Goal: Transaction & Acquisition: Purchase product/service

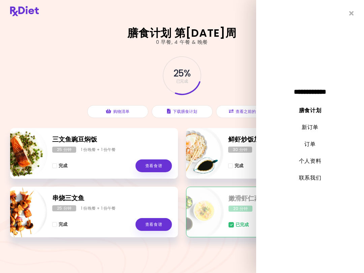
click at [312, 128] on link "新订单" at bounding box center [310, 127] width 17 height 8
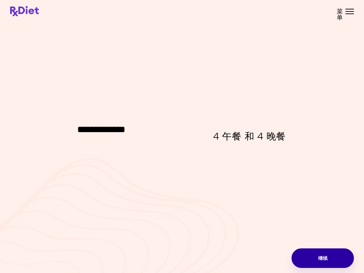
click at [323, 258] on button "继续" at bounding box center [322, 258] width 62 height 20
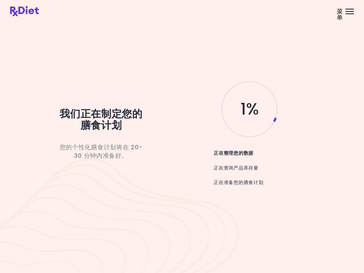
click at [346, 13] on div "菜单" at bounding box center [349, 11] width 8 height 5
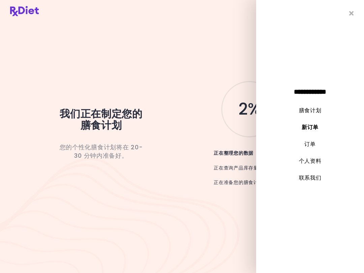
click at [352, 14] on icon "关闭" at bounding box center [351, 13] width 5 height 6
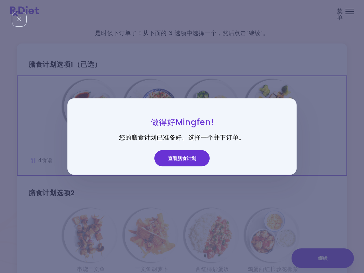
click at [179, 153] on button "查看膳食计划" at bounding box center [181, 158] width 55 height 16
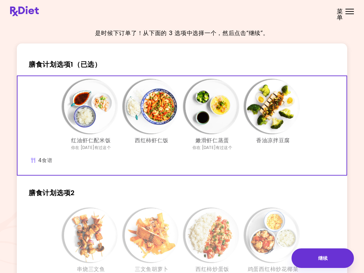
click at [87, 114] on img "信息 - 红油虾仁配米饭 - 膳食计划选项1（已选）" at bounding box center [91, 107] width 54 height 54
click at [149, 114] on img "信息 - 西红柿虾仁饭 - 膳食计划选项1（已选）" at bounding box center [152, 107] width 54 height 54
click at [209, 112] on img "信息 - 嫩滑虾仁蒸蛋 - 膳食计划选项1（已选）" at bounding box center [212, 107] width 54 height 54
click at [270, 113] on img "信息 - 香油凉拌豆腐 - 膳食计划选项1（已选）" at bounding box center [273, 107] width 54 height 54
click at [86, 109] on img "信息 - 红油虾仁配米饭 - 膳食计划选项1（已选）" at bounding box center [91, 107] width 54 height 54
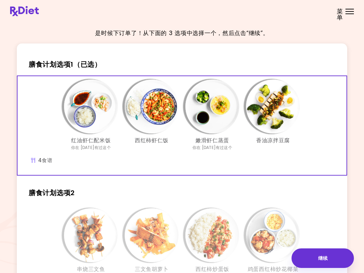
click at [145, 112] on img "信息 - 西红柿虾仁饭 - 膳食计划选项1（已选）" at bounding box center [152, 107] width 54 height 54
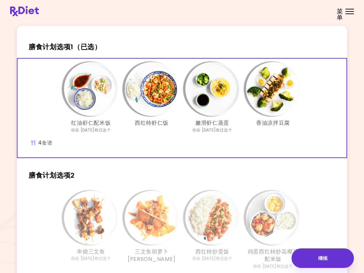
scroll to position [17, 0]
click at [212, 97] on img "信息 - 嫩滑虾仁蒸蛋 - 膳食计划选项1（已选）" at bounding box center [212, 89] width 54 height 54
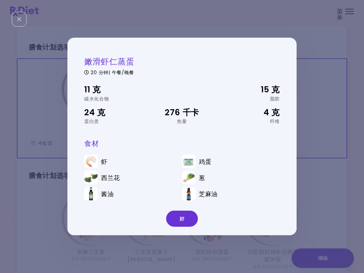
click at [179, 214] on button "好" at bounding box center [182, 219] width 32 height 16
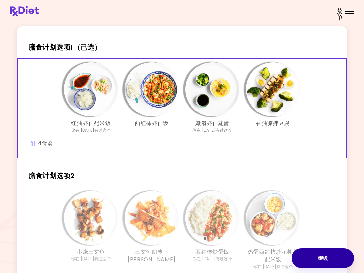
click at [311, 257] on button "继续" at bounding box center [322, 258] width 62 height 20
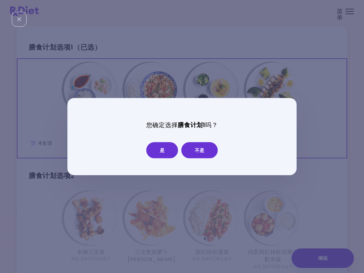
click at [156, 149] on button "是" at bounding box center [162, 150] width 32 height 16
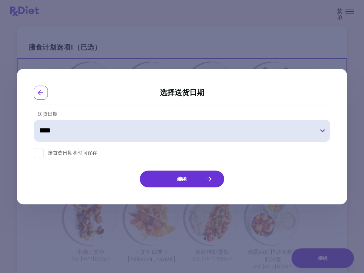
click at [327, 133] on select "**********" at bounding box center [182, 131] width 297 height 22
select select "**********"
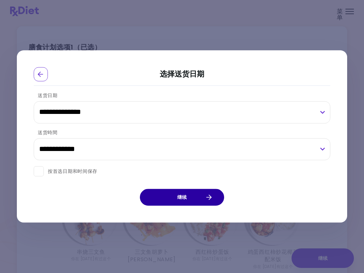
click at [214, 197] on button "继续" at bounding box center [182, 197] width 84 height 17
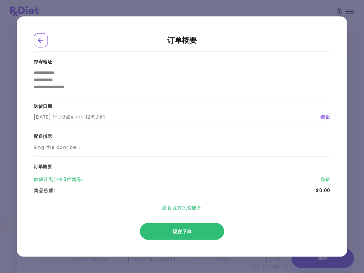
click at [18, 179] on div "**********" at bounding box center [179, 135] width 324 height 167
click at [208, 235] on button "现在下单" at bounding box center [182, 231] width 84 height 17
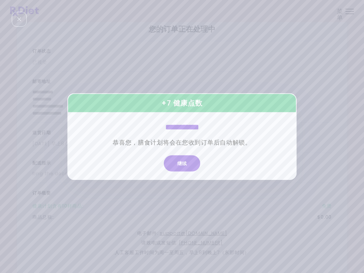
click at [184, 164] on button "继续" at bounding box center [182, 163] width 36 height 16
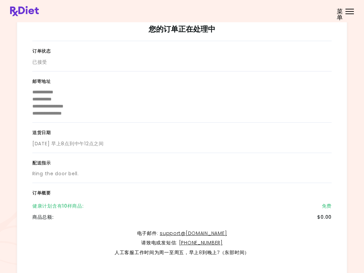
click at [40, 206] on div "健康计划含有10样商品 :" at bounding box center [57, 206] width 51 height 7
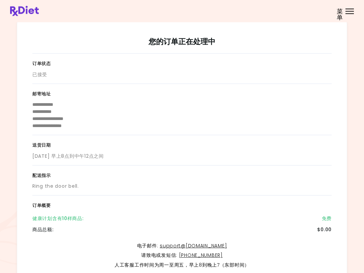
scroll to position [0, 0]
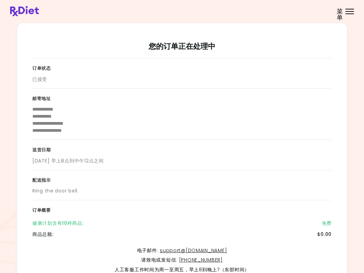
click at [75, 223] on div "健康计划含有10样商品 :" at bounding box center [57, 223] width 51 height 7
click at [73, 226] on div "健康计划含有10样商品 : 免费" at bounding box center [181, 223] width 299 height 11
